Goal: Task Accomplishment & Management: Use online tool/utility

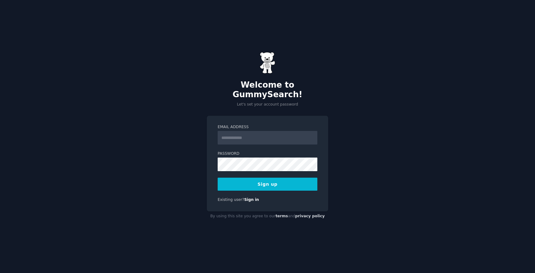
click at [237, 131] on input "Email Address" at bounding box center [267, 138] width 100 height 14
type input "**********"
click at [271, 179] on button "Sign up" at bounding box center [267, 184] width 100 height 13
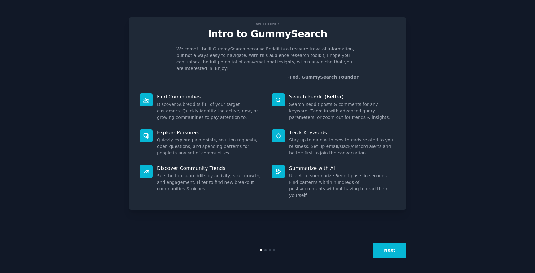
click at [393, 248] on button "Next" at bounding box center [389, 250] width 33 height 15
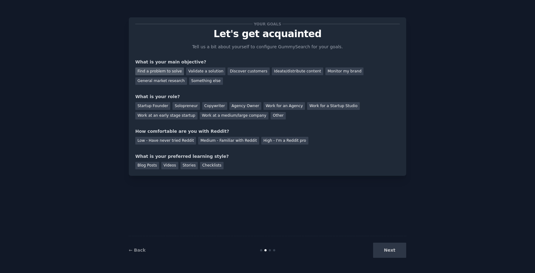
click at [164, 72] on div "Find a problem to solve" at bounding box center [159, 71] width 49 height 8
click at [158, 107] on div "Startup Founder" at bounding box center [152, 106] width 35 height 8
click at [202, 69] on div "Validate a solution" at bounding box center [205, 71] width 39 height 8
click at [165, 68] on div "Find a problem to solve" at bounding box center [159, 71] width 49 height 8
click at [173, 141] on div "Low - Have never tried Reddit" at bounding box center [165, 141] width 61 height 8
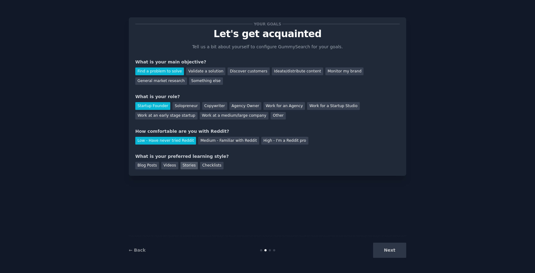
click at [188, 167] on div "Stories" at bounding box center [188, 166] width 17 height 8
click at [210, 162] on div "Checklists" at bounding box center [212, 166] width 24 height 8
click at [139, 168] on div "Blog Posts" at bounding box center [147, 166] width 24 height 8
click at [388, 247] on button "Next" at bounding box center [389, 250] width 33 height 15
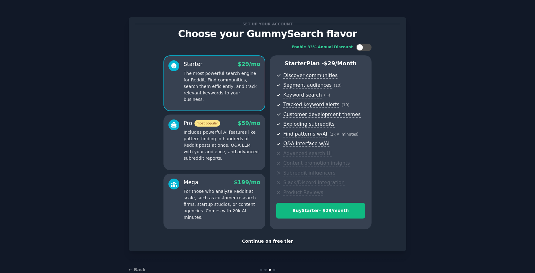
click at [278, 240] on div "Continue on free tier" at bounding box center [267, 241] width 264 height 6
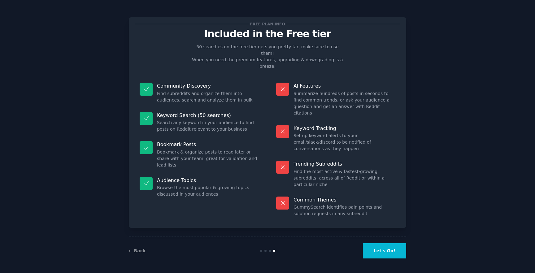
click at [385, 250] on button "Let's Go!" at bounding box center [384, 250] width 43 height 15
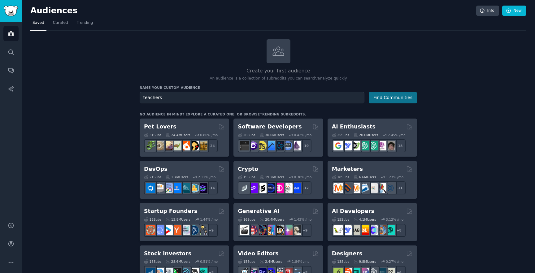
type input "teachers"
click at [401, 100] on button "Find Communities" at bounding box center [392, 97] width 48 height 11
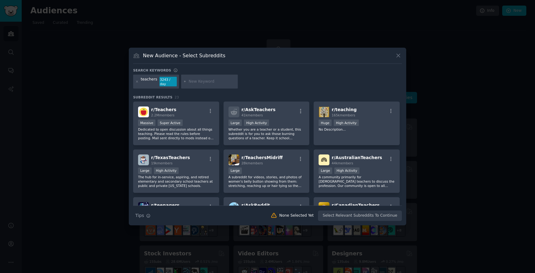
click at [202, 82] on input "text" at bounding box center [211, 82] width 47 height 6
type input "language"
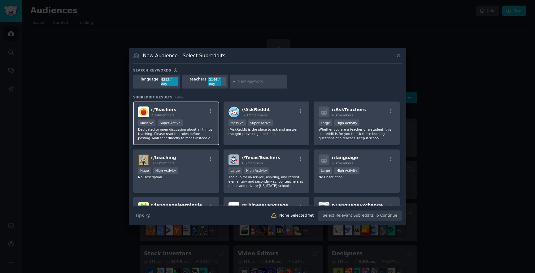
click at [179, 111] on div "r/ Teachers 2.2M members" at bounding box center [176, 111] width 76 height 11
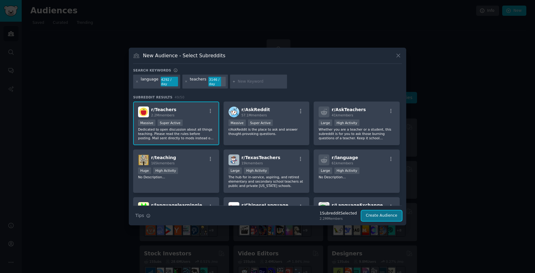
click at [387, 219] on button "Create Audience" at bounding box center [381, 215] width 41 height 11
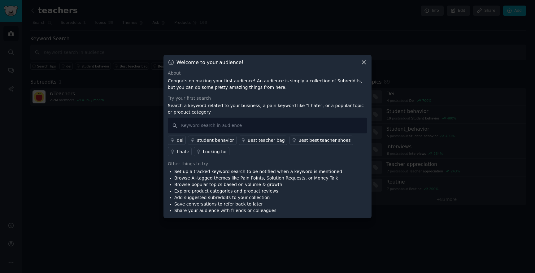
click at [364, 62] on icon at bounding box center [363, 62] width 6 height 6
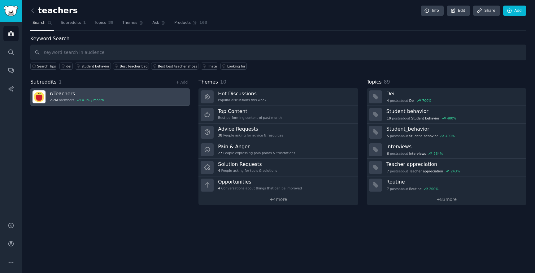
click at [76, 98] on icon at bounding box center [78, 100] width 4 height 4
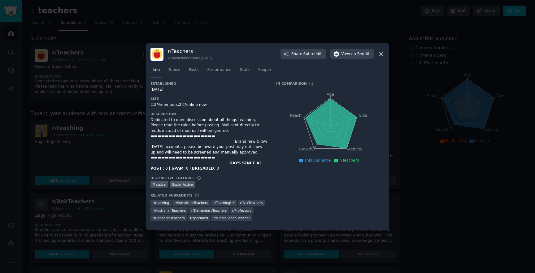
click at [97, 128] on div at bounding box center [267, 136] width 535 height 273
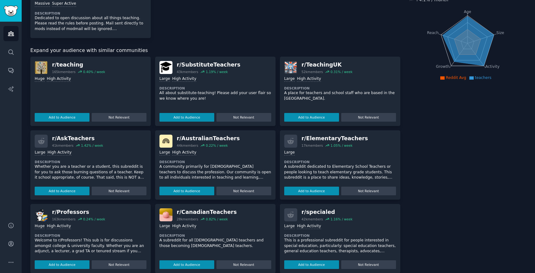
scroll to position [29, 0]
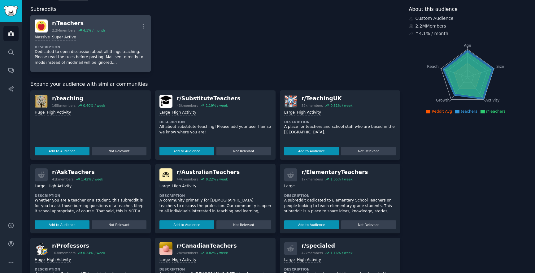
click at [146, 23] on link "r/ Teachers 2.2M members 4.1 % / month More Massive Super Active Description De…" at bounding box center [90, 43] width 120 height 57
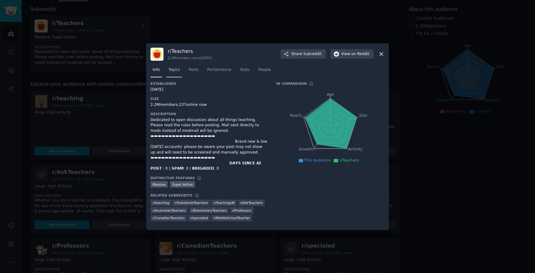
click at [177, 75] on link "Topics" at bounding box center [174, 71] width 16 height 13
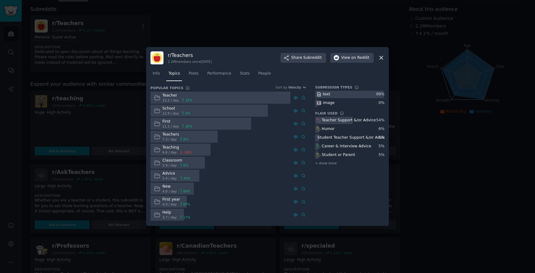
click at [173, 98] on div "Teacher" at bounding box center [177, 96] width 30 height 6
click at [161, 94] on div "Teacher 15.2 / day 32 %" at bounding box center [172, 98] width 45 height 12
click at [158, 96] on icon at bounding box center [157, 97] width 6 height 4
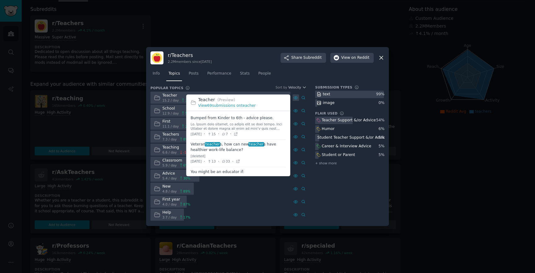
click at [293, 96] on div at bounding box center [295, 97] width 6 height 6
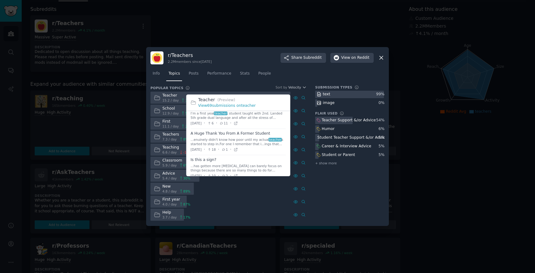
scroll to position [248, 0]
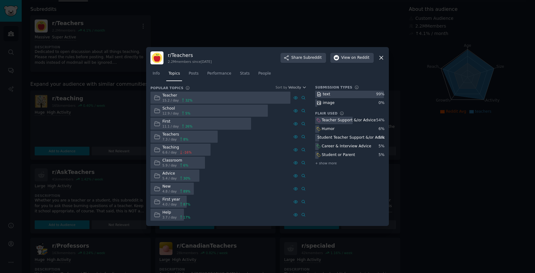
click at [340, 105] on div "image" at bounding box center [349, 103] width 69 height 8
click at [166, 99] on span "15.2 / day" at bounding box center [170, 100] width 16 height 4
click at [196, 75] on span "Posts" at bounding box center [193, 74] width 10 height 6
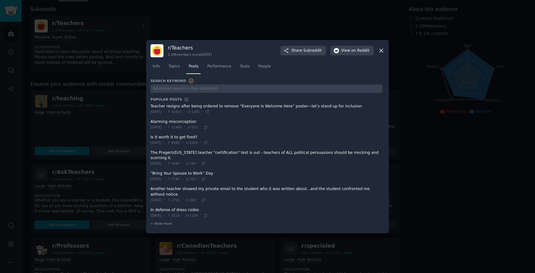
click at [180, 122] on span at bounding box center [266, 124] width 232 height 15
click at [381, 49] on icon at bounding box center [381, 50] width 6 height 6
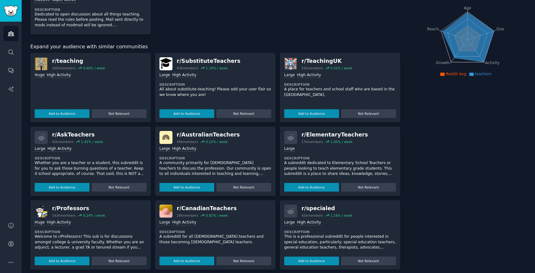
scroll to position [66, 0]
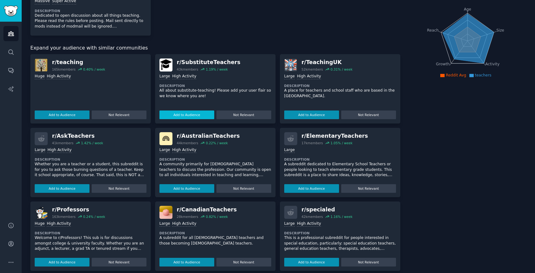
click at [200, 111] on button "Add to Audience" at bounding box center [186, 114] width 55 height 9
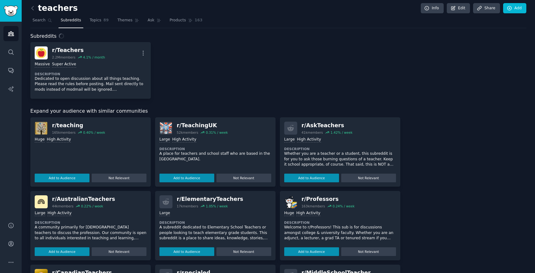
scroll to position [0, 0]
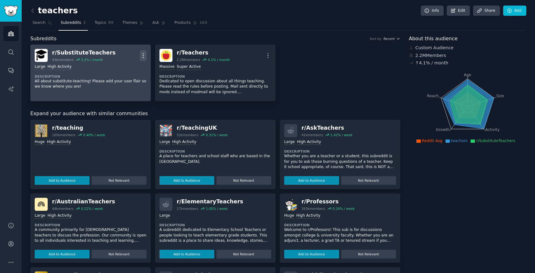
click at [144, 53] on icon "button" at bounding box center [143, 55] width 6 height 6
click at [116, 57] on p "View" at bounding box center [117, 57] width 10 height 6
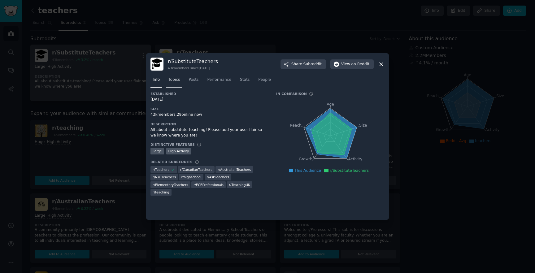
click at [174, 82] on span "Topics" at bounding box center [173, 80] width 11 height 6
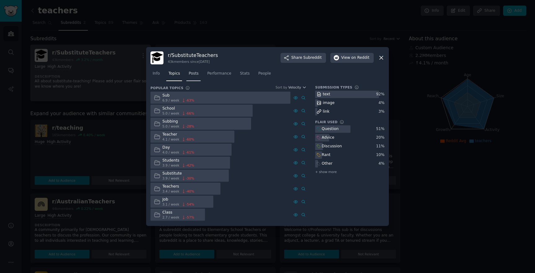
click at [191, 71] on link "Posts" at bounding box center [193, 75] width 14 height 13
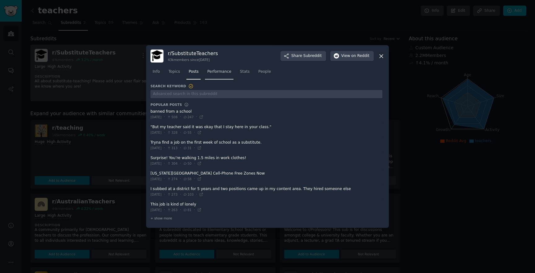
click at [222, 71] on span "Performance" at bounding box center [219, 72] width 24 height 6
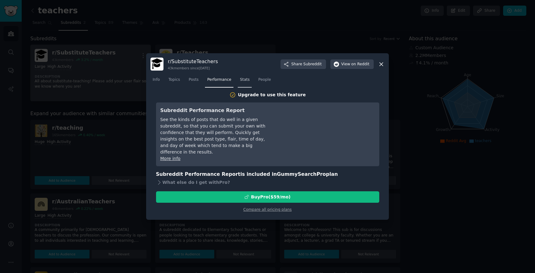
click at [244, 80] on span "Stats" at bounding box center [245, 80] width 10 height 6
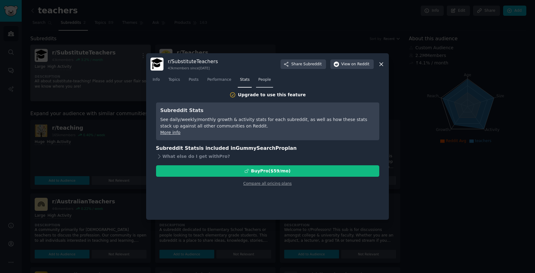
click at [264, 81] on span "People" at bounding box center [264, 80] width 13 height 6
click at [294, 54] on div "r/ SubstituteTeachers 43k members since [DATE] Share Subreddit View on Reddit I…" at bounding box center [267, 136] width 243 height 166
click at [383, 63] on icon at bounding box center [381, 64] width 6 height 6
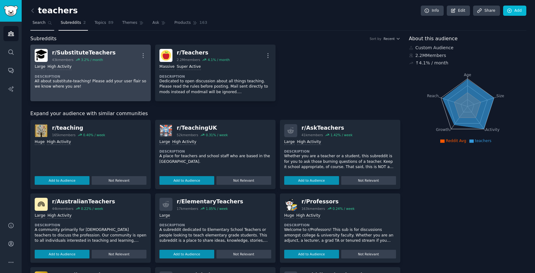
click at [40, 23] on span "Search" at bounding box center [38, 23] width 13 height 6
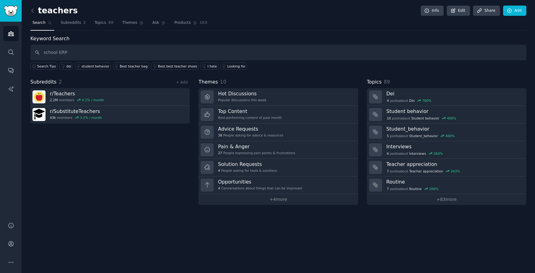
type input "school ERP"
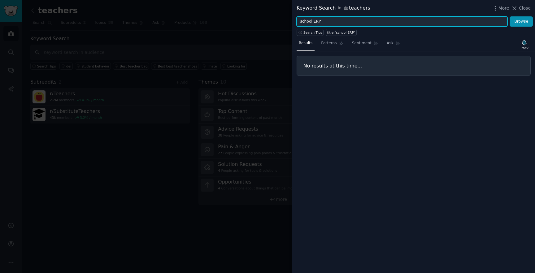
drag, startPoint x: 312, startPoint y: 23, endPoint x: 293, endPoint y: 25, distance: 19.6
click at [293, 25] on div "school ERP Browse" at bounding box center [413, 21] width 243 height 11
type input "ERP"
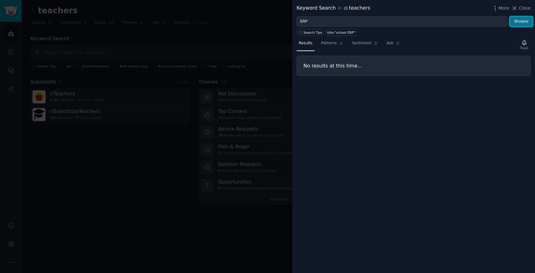
click at [522, 21] on button "Browse" at bounding box center [520, 21] width 23 height 11
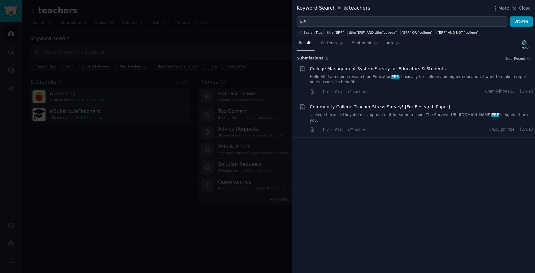
click at [361, 70] on span "College Management System Survey for Educators & Students" at bounding box center [378, 69] width 136 height 6
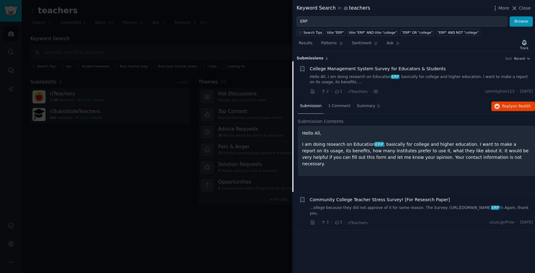
click at [374, 200] on span "Community College Teacher Stress Survey! [For Research Paper]" at bounding box center [380, 199] width 140 height 6
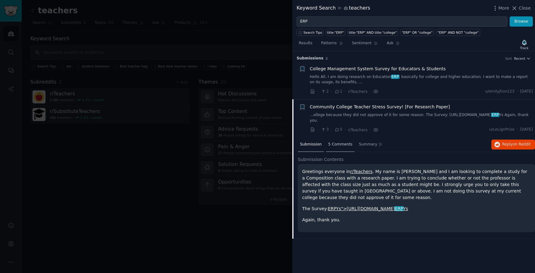
click at [334, 142] on span "5 Comments" at bounding box center [340, 145] width 24 height 6
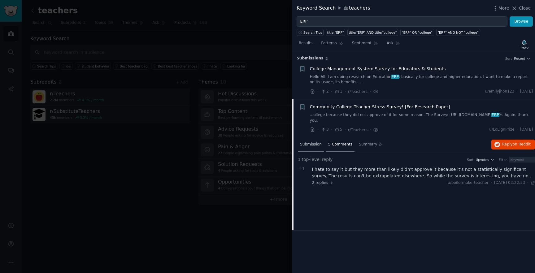
click at [312, 142] on span "Submission" at bounding box center [311, 145] width 22 height 6
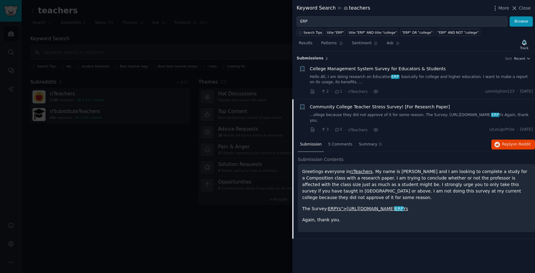
click at [360, 206] on link "ERPYs">[URL][DOMAIN_NAME] ERP Ys" at bounding box center [368, 208] width 80 height 5
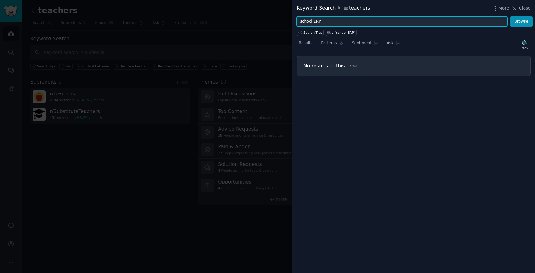
drag, startPoint x: 312, startPoint y: 23, endPoint x: 287, endPoint y: 26, distance: 25.6
click at [287, 26] on div "Keyword Search in teachers More Close school ERP Browse Search Tips title:"scho…" at bounding box center [267, 136] width 535 height 273
type input "school"
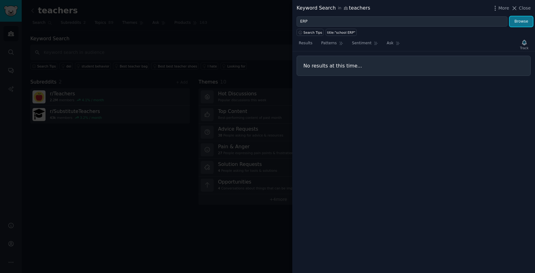
click at [520, 21] on button "Browse" at bounding box center [520, 21] width 23 height 11
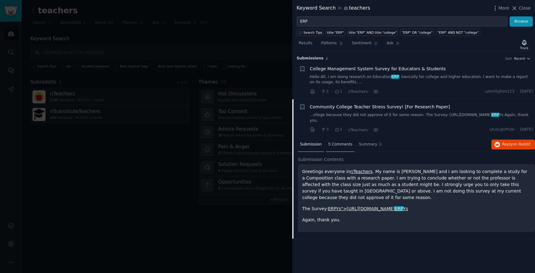
click at [336, 142] on span "5 Comments" at bounding box center [340, 145] width 24 height 6
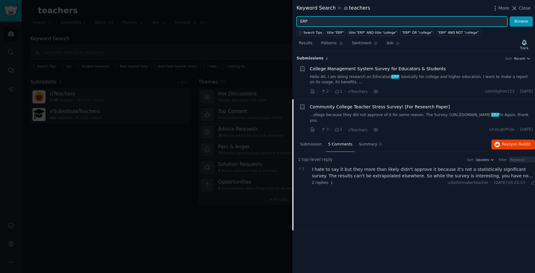
drag, startPoint x: 311, startPoint y: 20, endPoint x: 290, endPoint y: 20, distance: 21.0
click at [290, 20] on div "Keyword Search in teachers More Close ERP Browse Search Tips title:"ERP" title:…" at bounding box center [267, 136] width 535 height 273
type input "SRM"
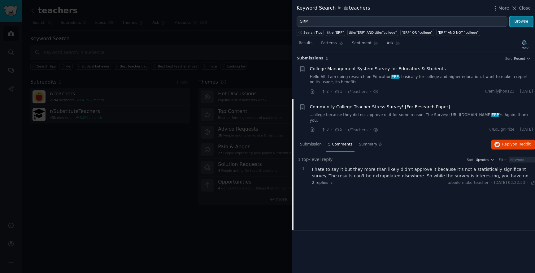
click at [526, 22] on button "Browse" at bounding box center [520, 21] width 23 height 11
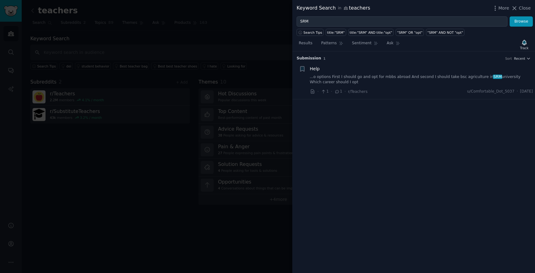
click at [319, 69] on div "Help" at bounding box center [421, 69] width 223 height 6
click at [341, 77] on link "...o options First I should go and opt for mbbs abroad And second I should take…" at bounding box center [421, 79] width 223 height 11
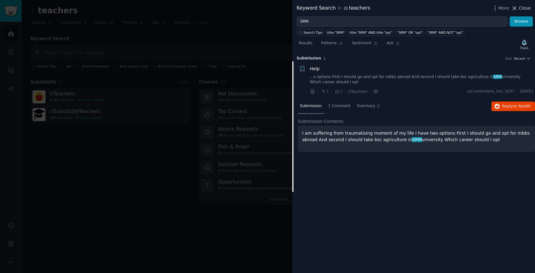
click at [517, 8] on icon at bounding box center [514, 8] width 6 height 6
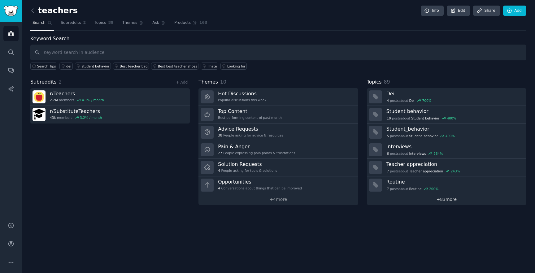
click at [459, 200] on link "+ 83 more" at bounding box center [446, 199] width 159 height 11
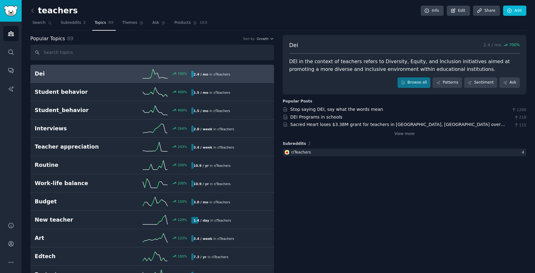
click at [44, 75] on h2 "Dei" at bounding box center [74, 74] width 78 height 8
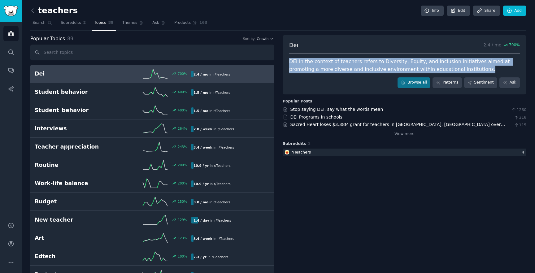
drag, startPoint x: 446, startPoint y: 70, endPoint x: 287, endPoint y: 63, distance: 159.1
click at [287, 63] on div "Dei 2.4 / mo 700 % DEI in the context of teachers refers to Diversity, Equity, …" at bounding box center [403, 64] width 243 height 59
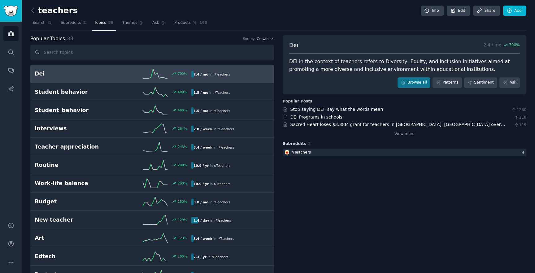
click at [398, 273] on div at bounding box center [267, 273] width 535 height 0
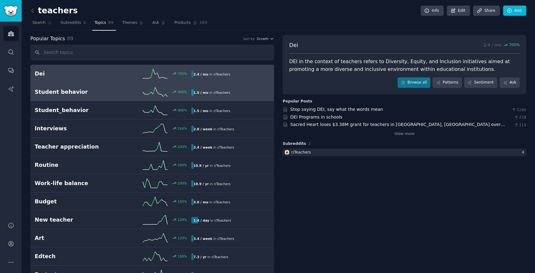
click at [121, 93] on div "400 %" at bounding box center [152, 91] width 78 height 9
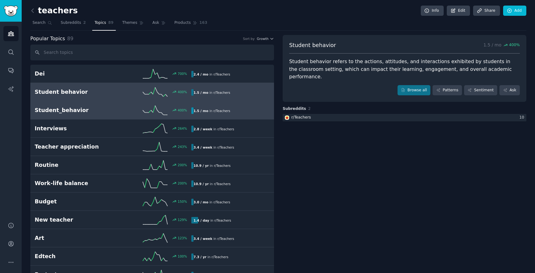
click at [107, 106] on h2 "Student_behavior" at bounding box center [74, 110] width 78 height 8
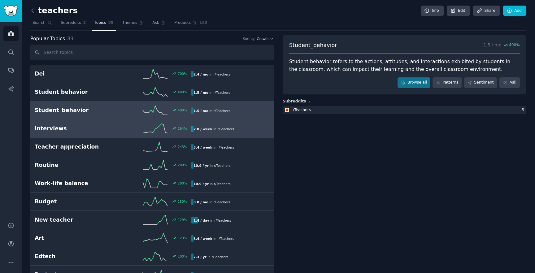
click at [96, 123] on link "Interviews 264 % 2.8 / week in r/ Teachers 264% increase in mentions recently" at bounding box center [151, 128] width 243 height 18
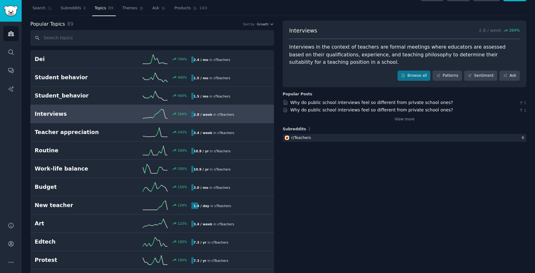
scroll to position [20, 0]
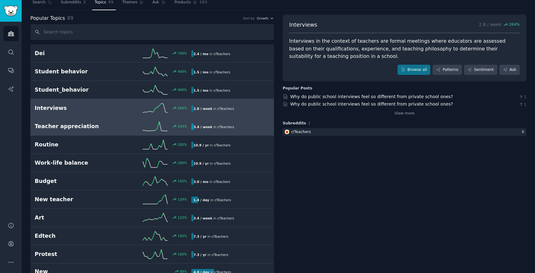
click at [90, 127] on h2 "Teacher appreciation" at bounding box center [74, 126] width 78 height 8
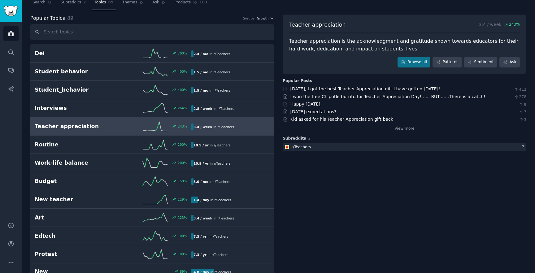
click at [330, 89] on link "Today, I got the best Teacher Appreciation gift I have gotten in 12 years!" at bounding box center [365, 88] width 150 height 5
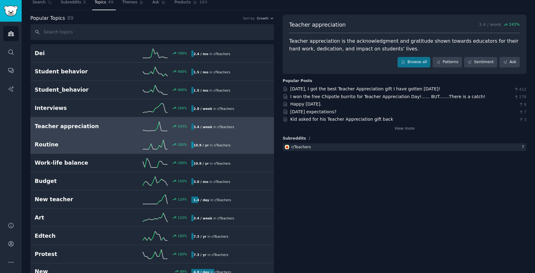
click at [164, 144] on icon at bounding box center [155, 144] width 25 height 9
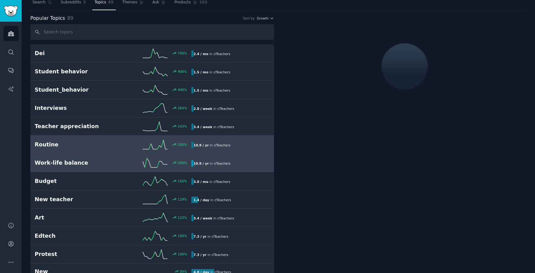
click at [118, 168] on link "Work-life balance 200 % 10.9 / yr in r/ Teachers" at bounding box center [151, 163] width 243 height 18
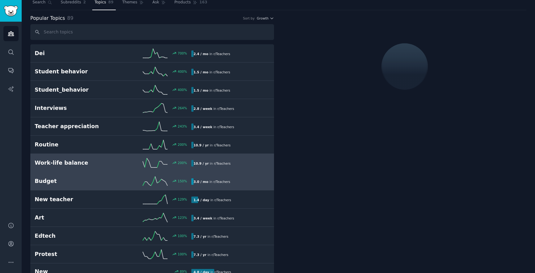
click at [106, 187] on link "Budget 150 % 3.0 / mo in r/ Teachers" at bounding box center [151, 181] width 243 height 18
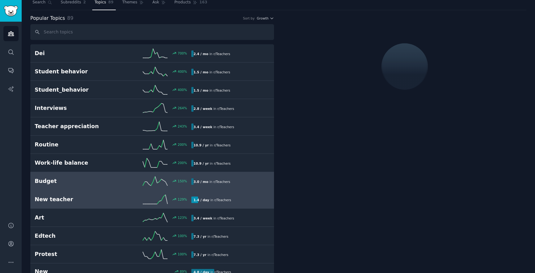
click at [102, 198] on h2 "New teacher" at bounding box center [74, 199] width 78 height 8
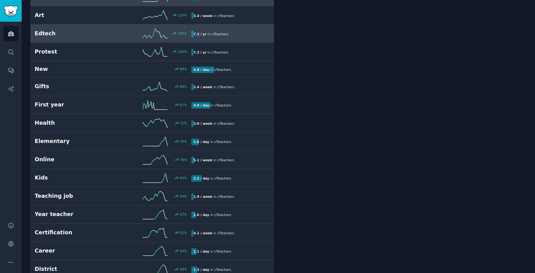
scroll to position [241, 0]
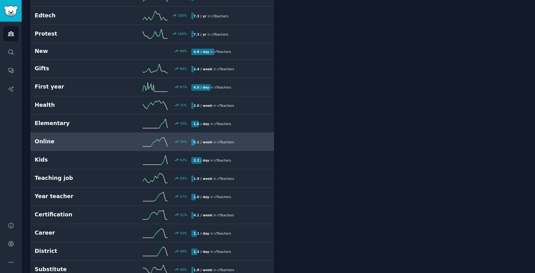
click at [99, 138] on h2 "Online" at bounding box center [74, 142] width 78 height 8
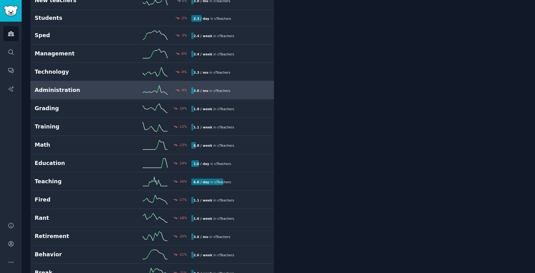
scroll to position [1076, 0]
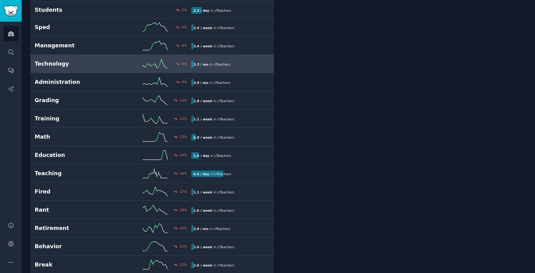
click at [171, 67] on div "-8 %" at bounding box center [152, 63] width 78 height 9
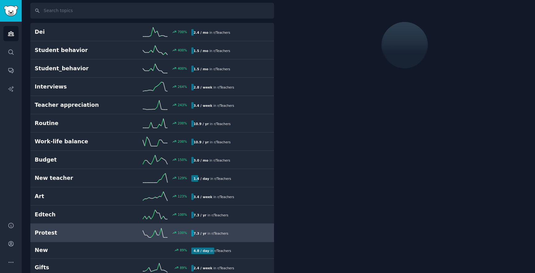
scroll to position [35, 0]
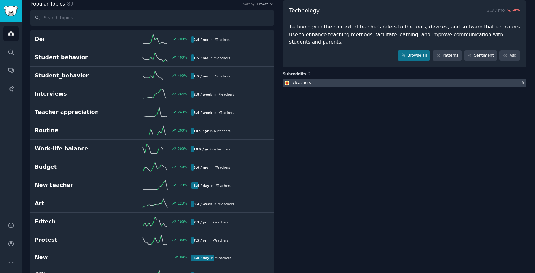
click at [363, 79] on div at bounding box center [403, 83] width 243 height 8
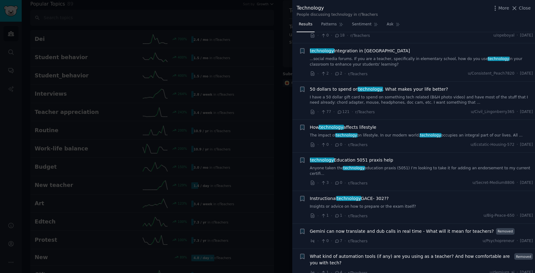
scroll to position [304, 0]
click at [367, 100] on link "I have a 50 dollar gift card to spend on something tech related (B&H photo vide…" at bounding box center [421, 99] width 223 height 11
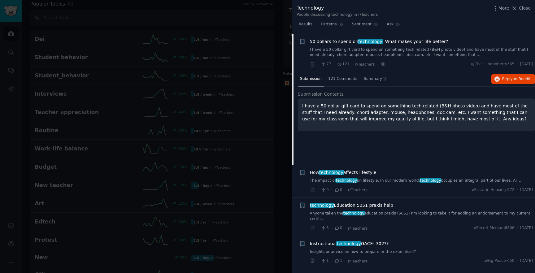
scroll to position [354, 0]
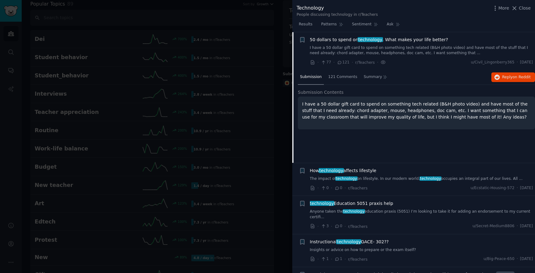
click at [267, 56] on div at bounding box center [267, 136] width 535 height 273
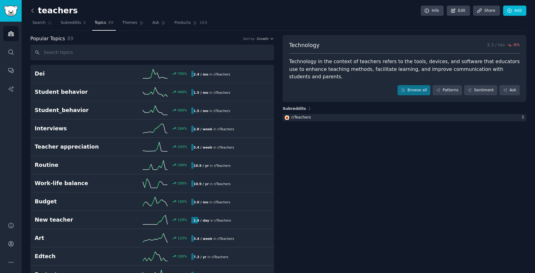
click at [32, 11] on icon at bounding box center [32, 10] width 6 height 6
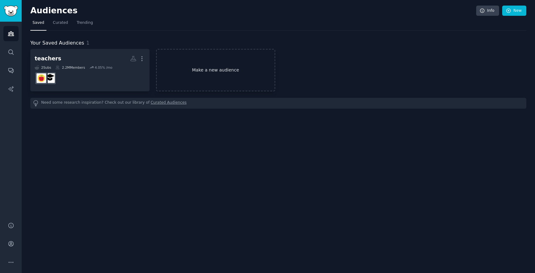
click at [225, 68] on link "Make a new audience" at bounding box center [215, 70] width 119 height 42
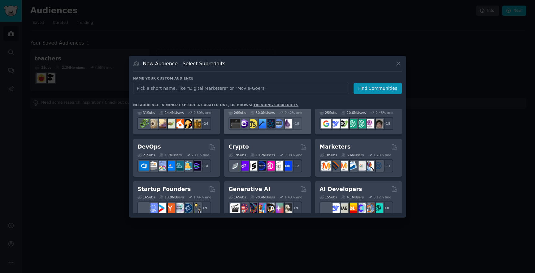
scroll to position [4, 0]
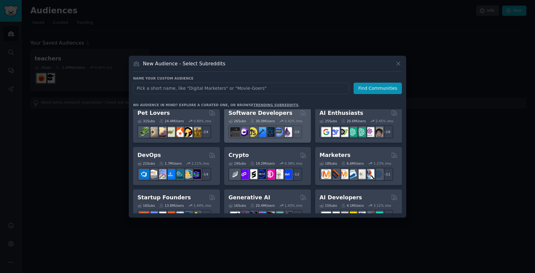
click at [274, 113] on h2 "Software Developers" at bounding box center [260, 113] width 64 height 8
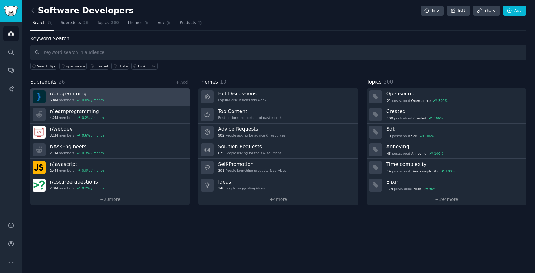
click at [127, 97] on link "r/ programming 6.8M members 0.0 % / month" at bounding box center [109, 97] width 159 height 18
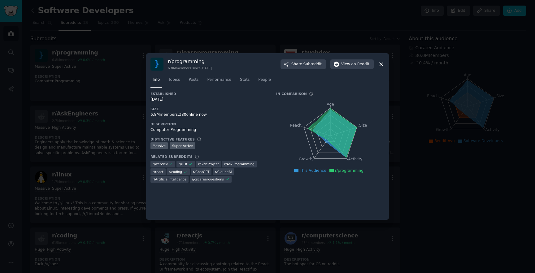
click at [258, 28] on div at bounding box center [267, 136] width 535 height 273
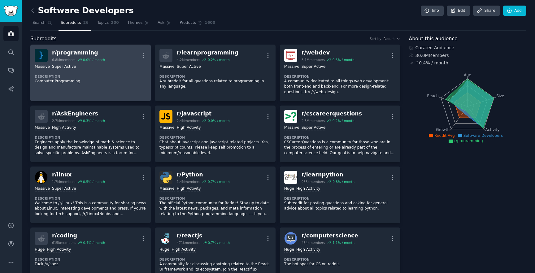
click at [136, 75] on dt "Description" at bounding box center [91, 76] width 112 height 4
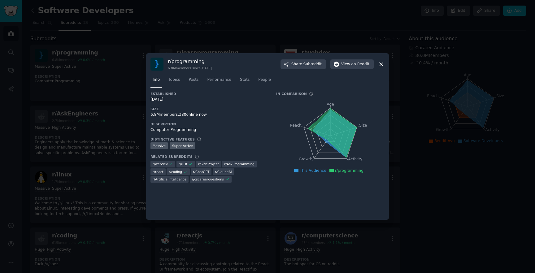
click at [165, 79] on nav "Info Topics Posts Performance Stats People" at bounding box center [267, 81] width 234 height 13
click at [172, 79] on span "Topics" at bounding box center [173, 80] width 11 height 6
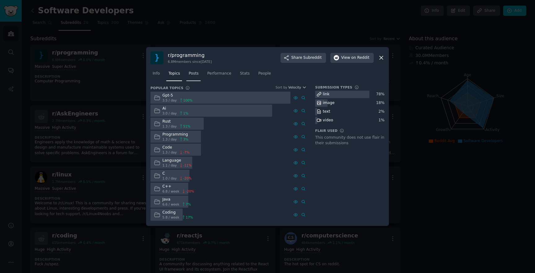
click at [196, 80] on link "Posts" at bounding box center [193, 75] width 14 height 13
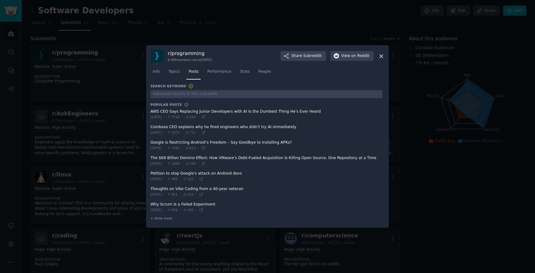
click at [257, 16] on div at bounding box center [267, 136] width 535 height 273
